Goal: Task Accomplishment & Management: Manage account settings

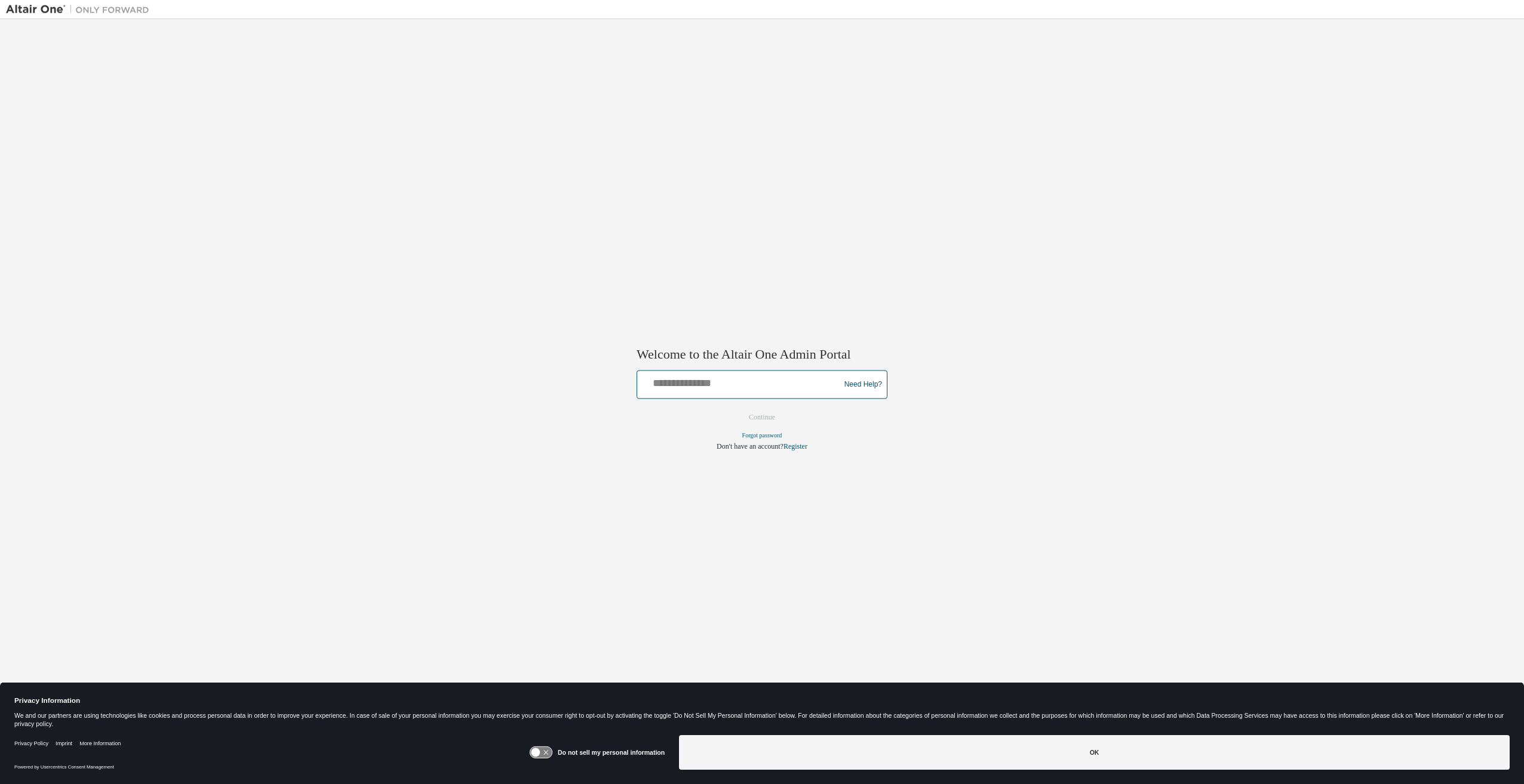
click at [772, 384] on input "text" at bounding box center [740, 381] width 196 height 17
type input "**********"
click at [736, 409] on button "Continue" at bounding box center [761, 418] width 51 height 18
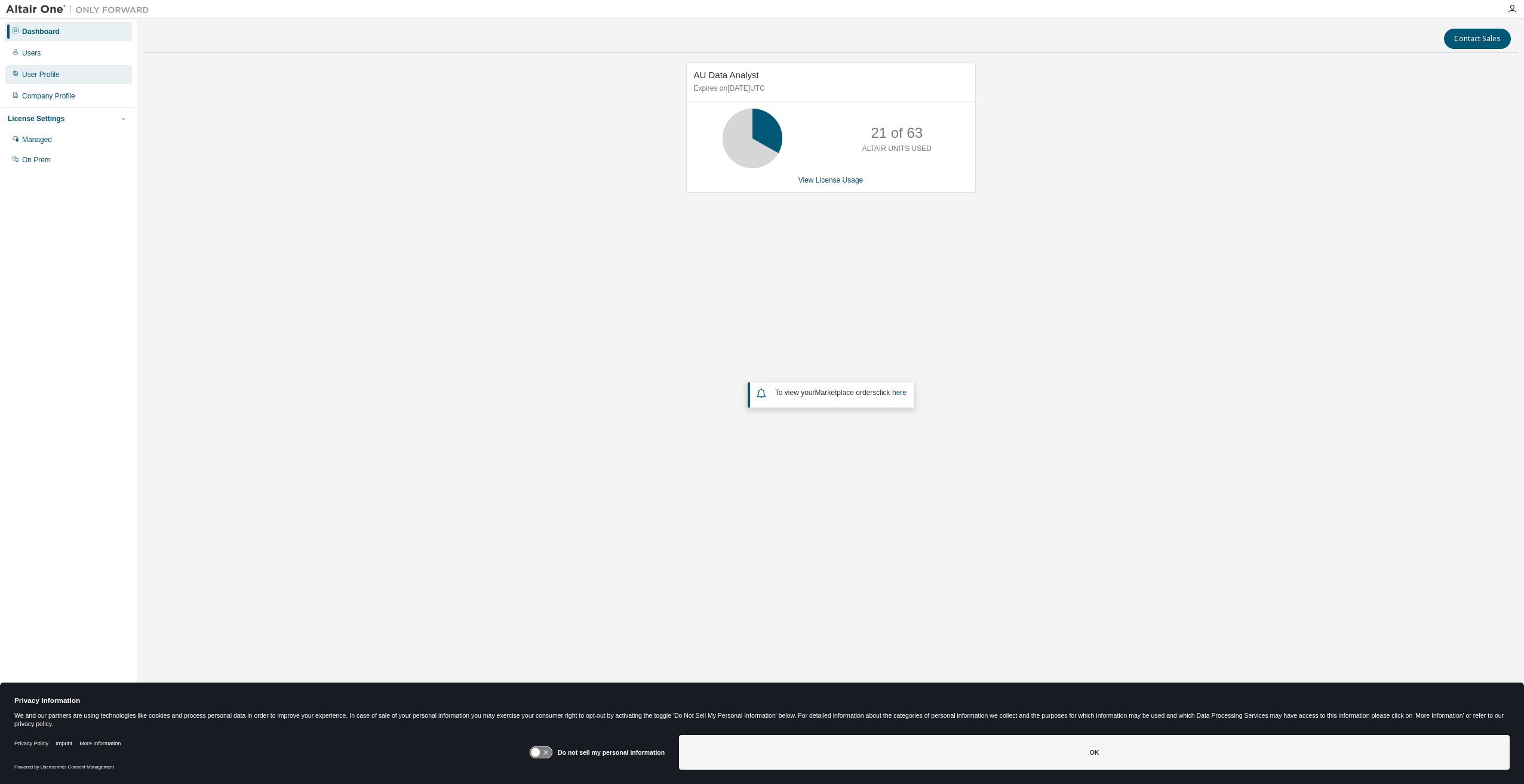
click at [42, 72] on div "User Profile" at bounding box center [40, 75] width 37 height 10
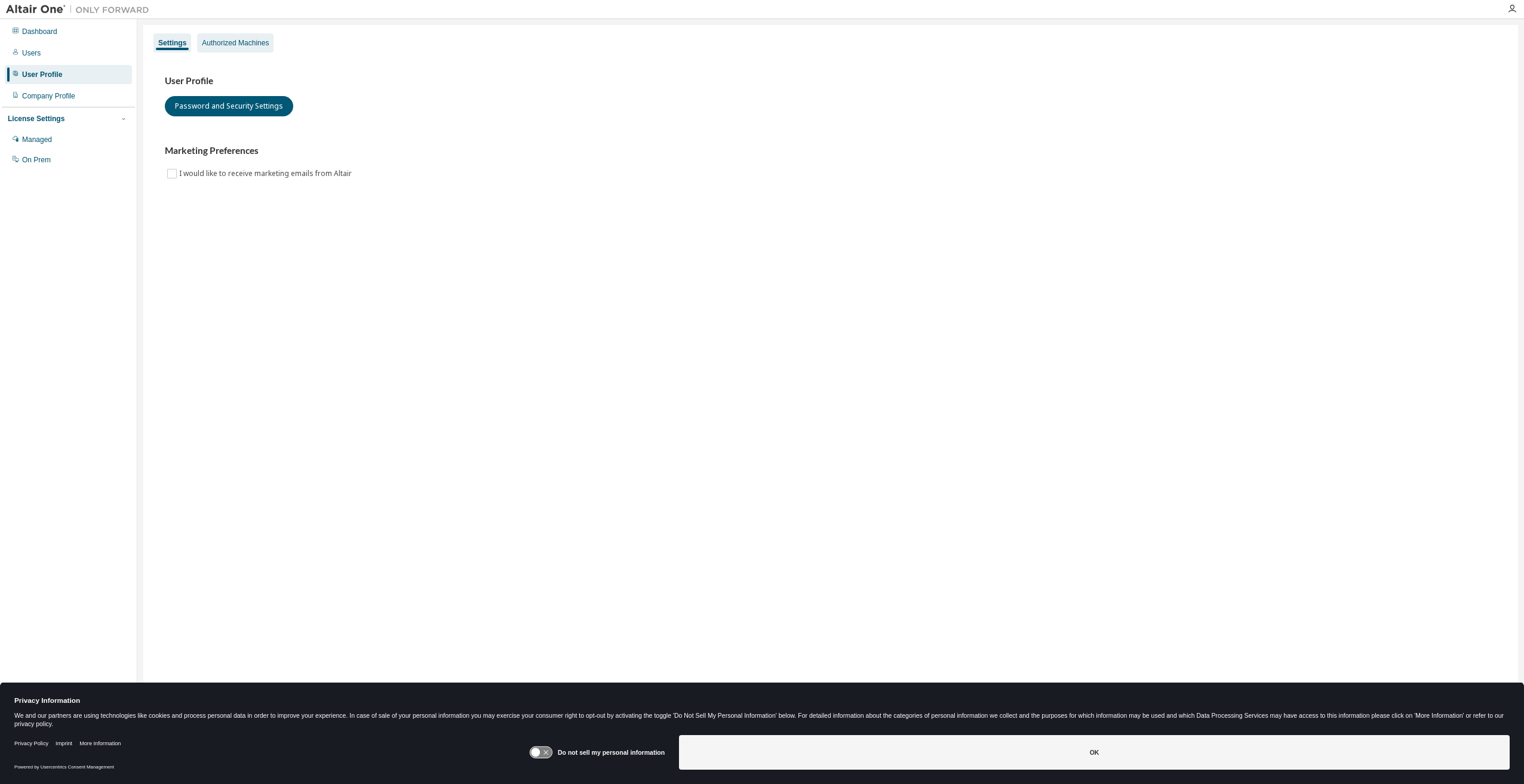
click at [232, 42] on div "Authorized Machines" at bounding box center [235, 43] width 67 height 10
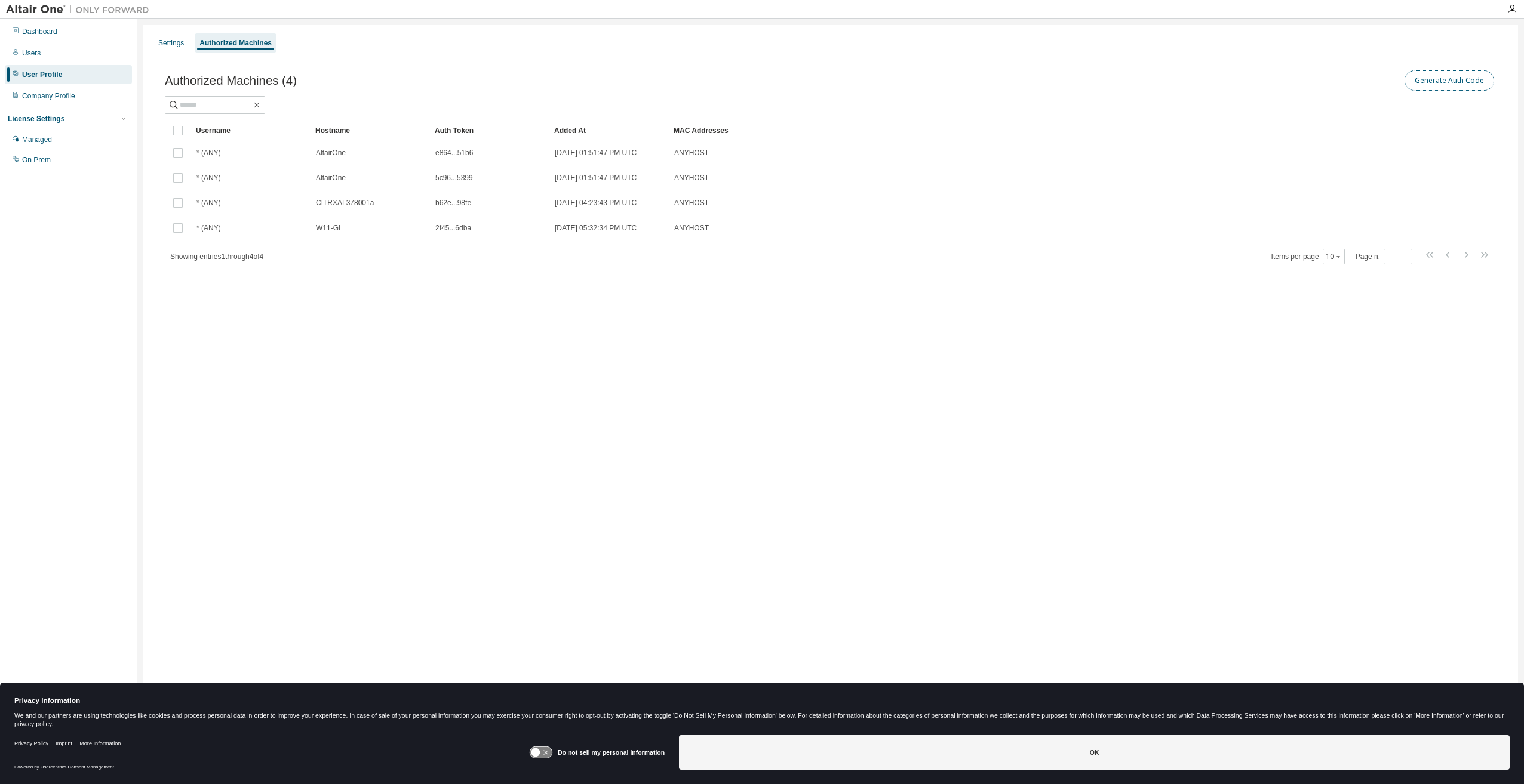
click at [1469, 84] on button "Generate Auth Code" at bounding box center [1449, 80] width 89 height 20
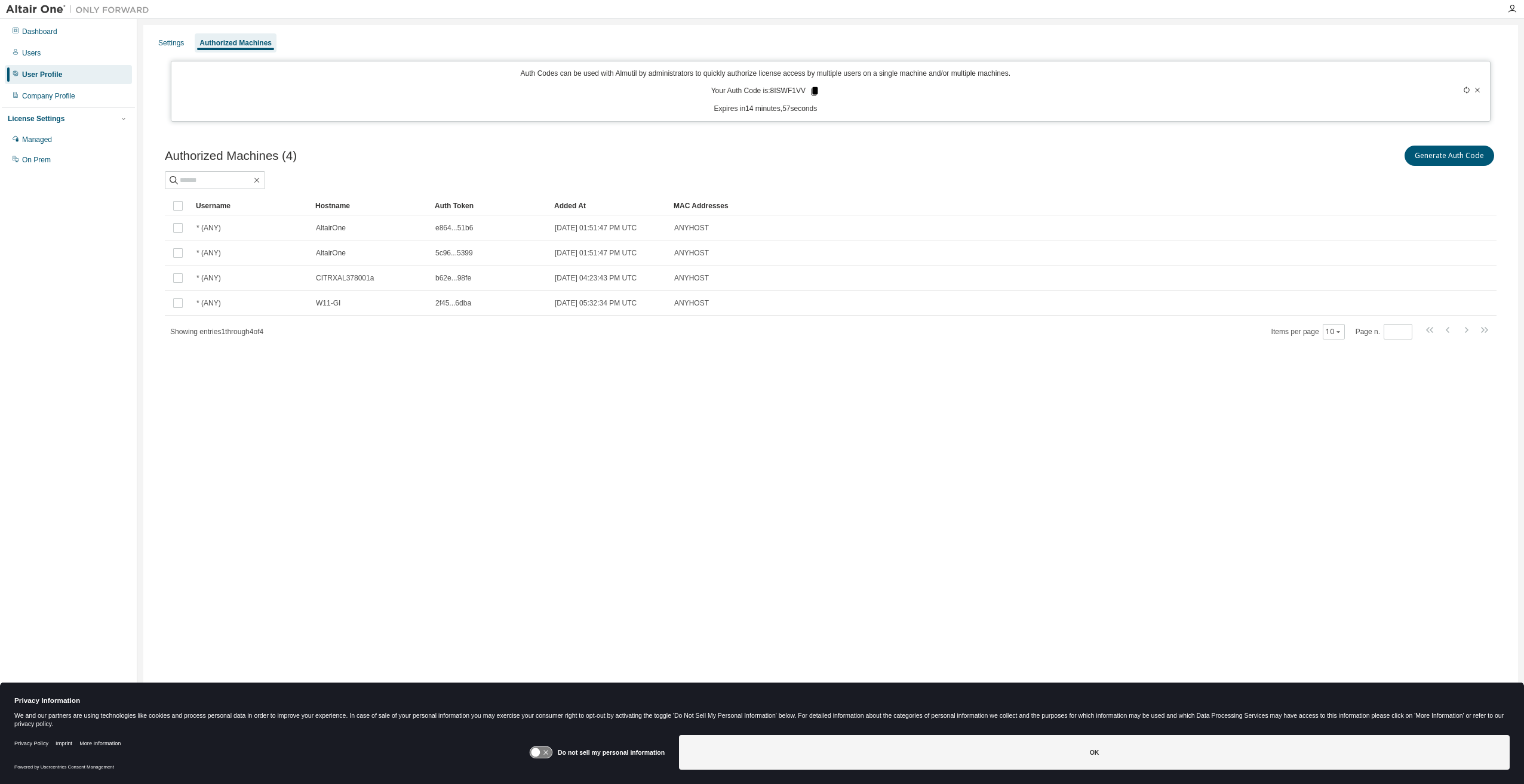
click at [814, 89] on icon at bounding box center [815, 91] width 7 height 8
